Goal: Task Accomplishment & Management: Manage account settings

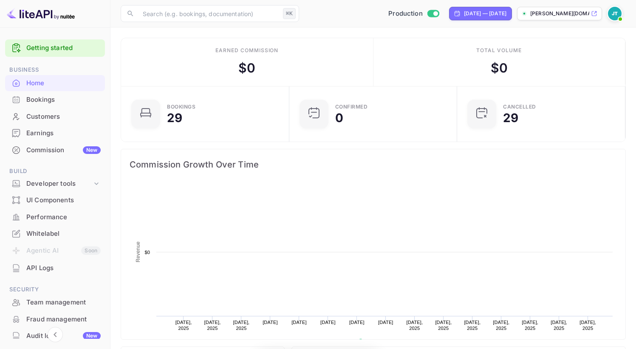
scroll to position [132, 157]
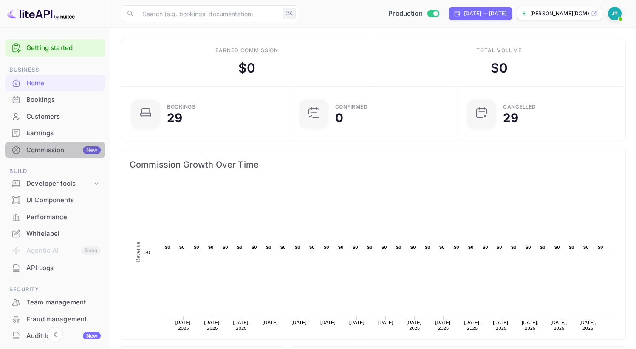
click at [70, 151] on div "Commission New" at bounding box center [63, 151] width 74 height 10
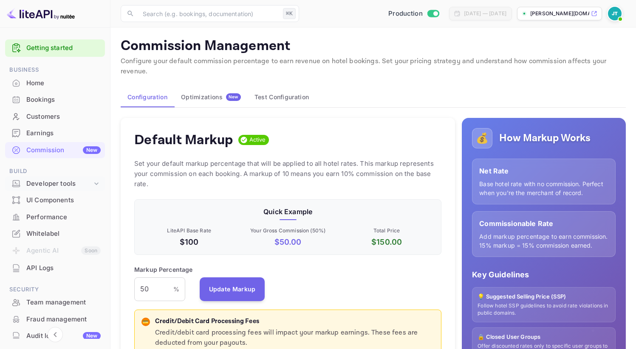
scroll to position [144, 301]
click at [76, 184] on div "Developer tools" at bounding box center [59, 184] width 66 height 10
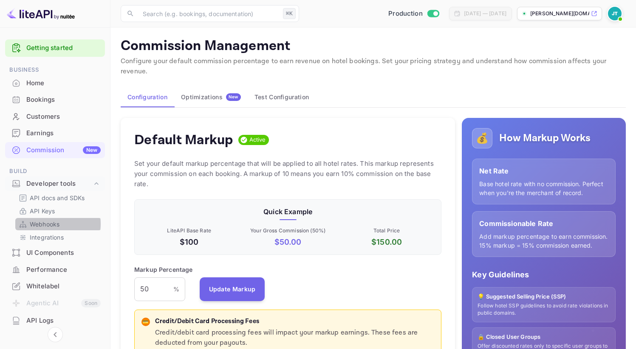
click at [44, 224] on p "Webhooks" at bounding box center [45, 224] width 30 height 9
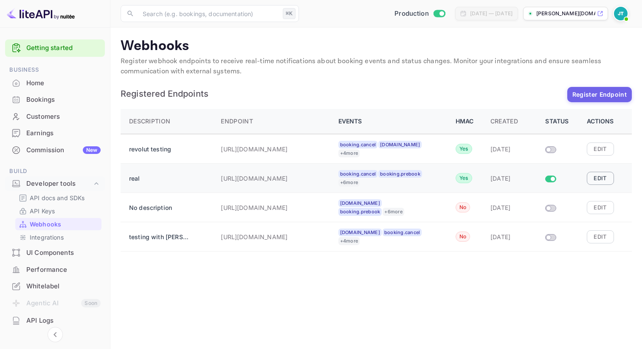
click at [600, 179] on button "Edit" at bounding box center [600, 178] width 27 height 13
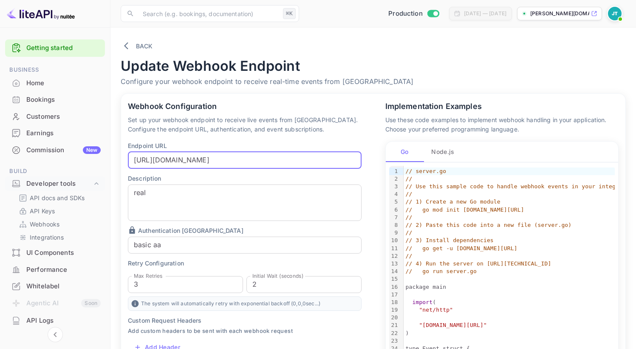
click at [237, 163] on input "[URL][DOMAIN_NAME]" at bounding box center [245, 160] width 234 height 17
paste input "fa1de9d5e1fa9f6aaeecdf1bddad6f41"
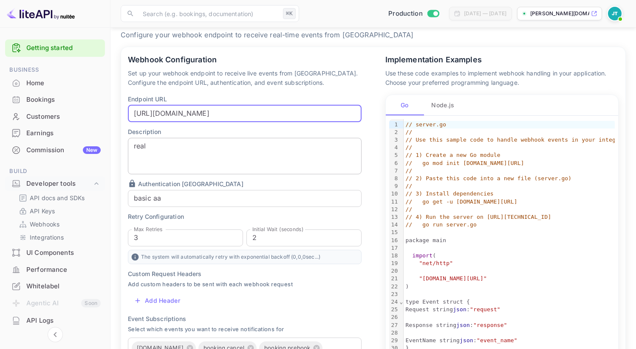
scroll to position [134, 0]
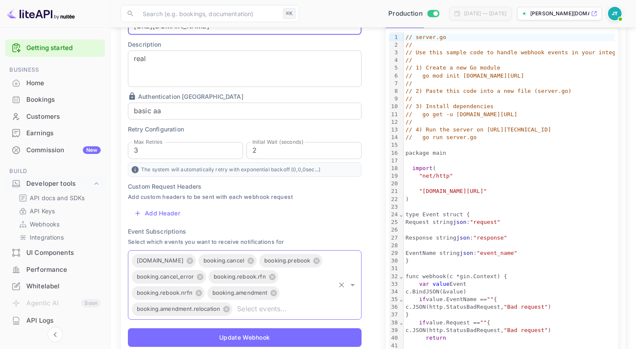
click at [268, 317] on div "[DOMAIN_NAME] [DOMAIN_NAME] [DOMAIN_NAME] [DOMAIN_NAME]_error [DOMAIN_NAME] [DO…" at bounding box center [245, 286] width 234 height 70
type input "[URL][DOMAIN_NAME]"
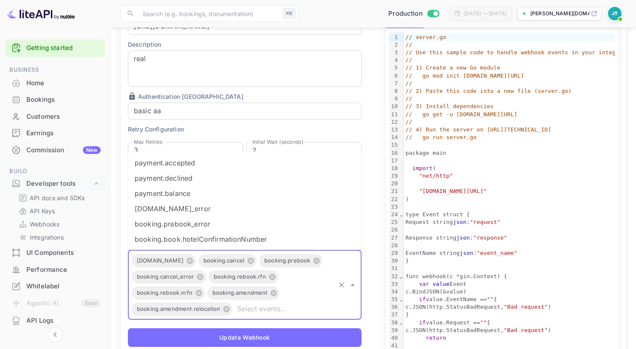
click at [254, 243] on li "booking.book.hotelConfirmationNumber" at bounding box center [245, 239] width 234 height 15
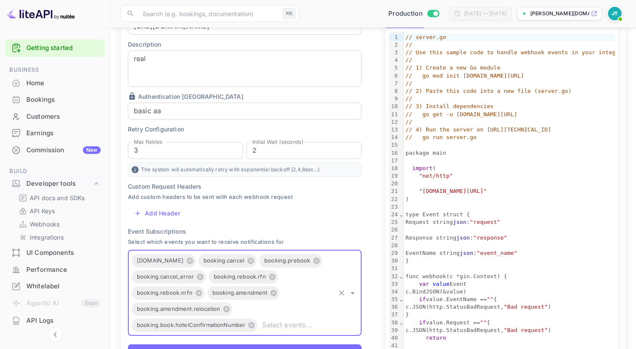
scroll to position [145, 0]
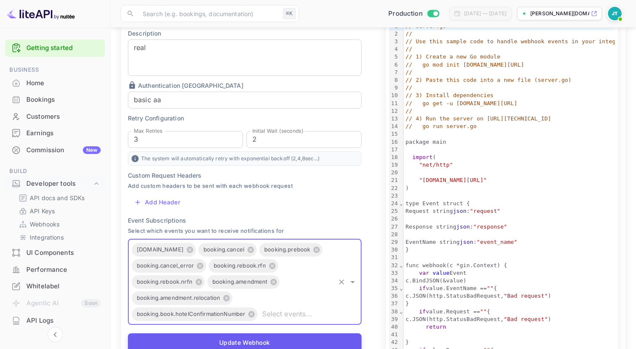
click at [259, 346] on button "Update Webhook" at bounding box center [245, 343] width 234 height 19
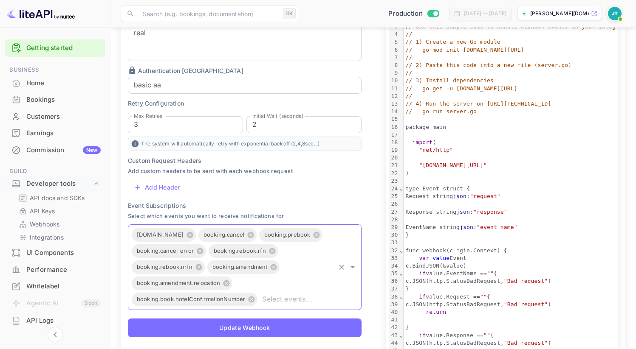
scroll to position [279, 0]
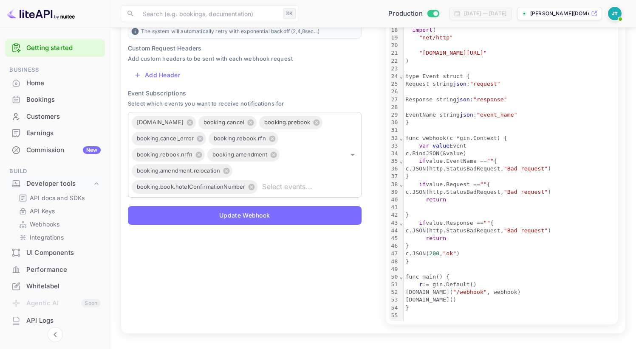
click at [69, 82] on div "Home" at bounding box center [63, 84] width 74 height 10
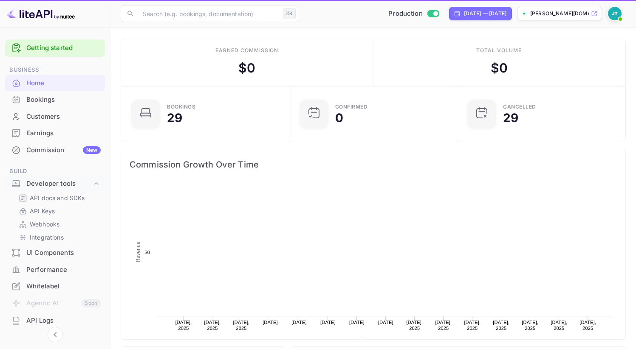
scroll to position [132, 157]
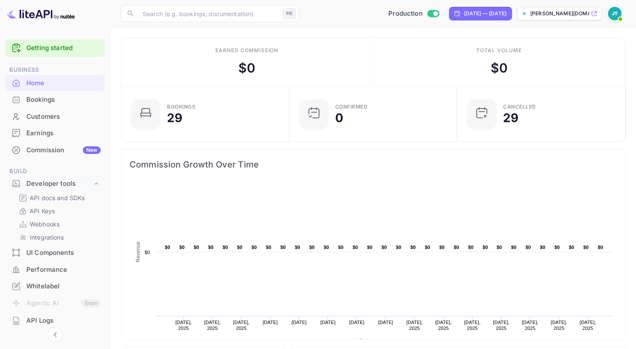
click at [58, 94] on div "Bookings" at bounding box center [55, 100] width 100 height 17
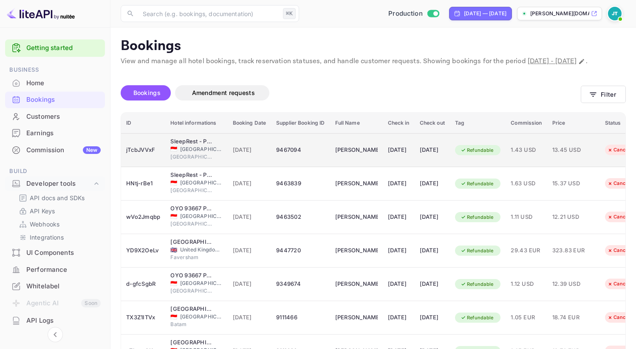
click at [139, 157] on div "jTcbJVVxF" at bounding box center [143, 151] width 34 height 14
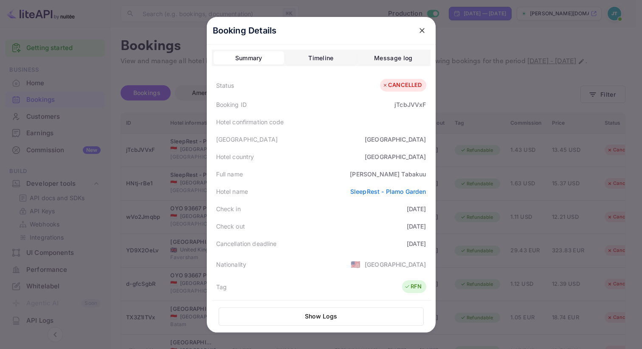
click at [405, 104] on div "jTcbJVVxF" at bounding box center [410, 104] width 31 height 9
copy div "jTcbJVVxF"
click at [419, 27] on icon "close" at bounding box center [422, 30] width 8 height 8
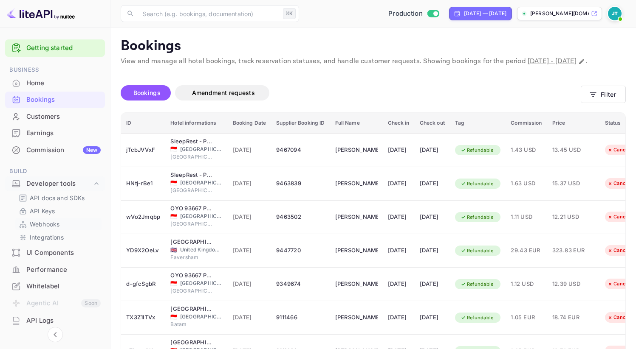
drag, startPoint x: 51, startPoint y: 240, endPoint x: 48, endPoint y: 225, distance: 15.1
click at [51, 224] on p "Webhooks" at bounding box center [45, 224] width 30 height 9
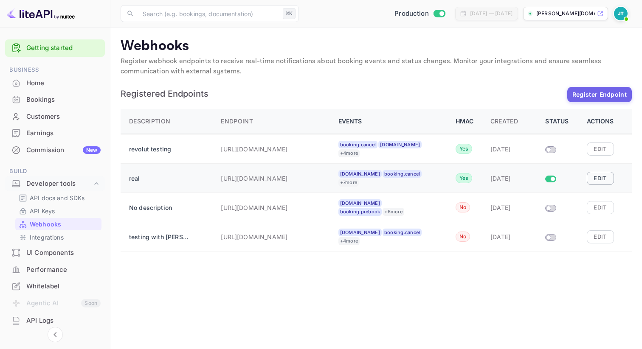
click at [601, 177] on button "Edit" at bounding box center [600, 178] width 27 height 13
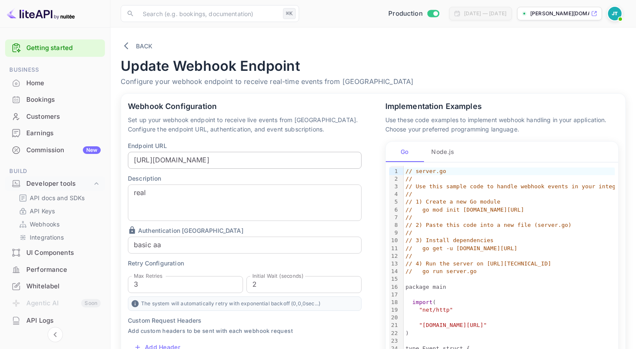
click at [330, 161] on input "[URL][DOMAIN_NAME]" at bounding box center [245, 160] width 234 height 17
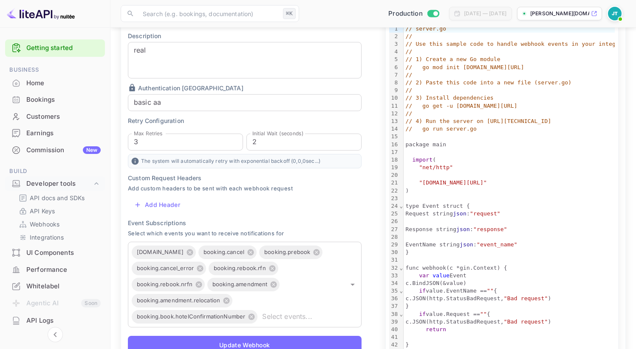
scroll to position [148, 0]
